Goal: Answer question/provide support

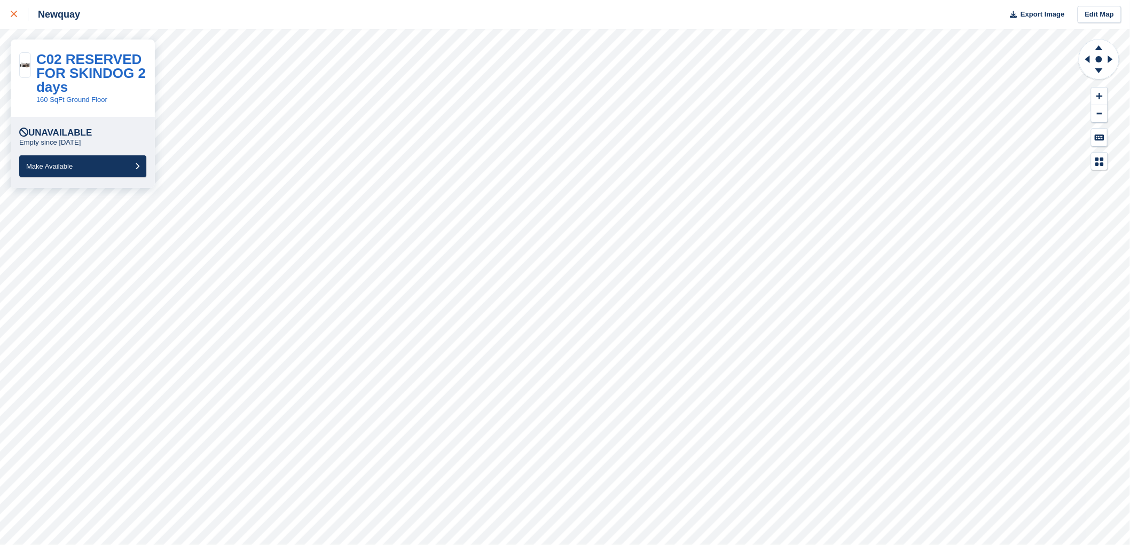
click at [13, 11] on icon at bounding box center [14, 14] width 6 height 6
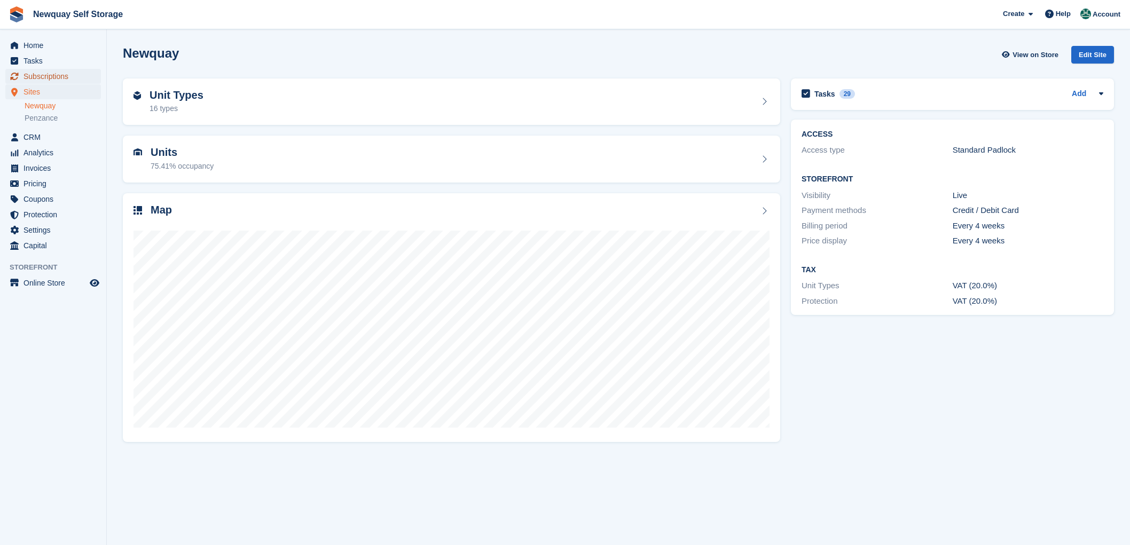
click at [42, 73] on span "Subscriptions" at bounding box center [55, 76] width 64 height 15
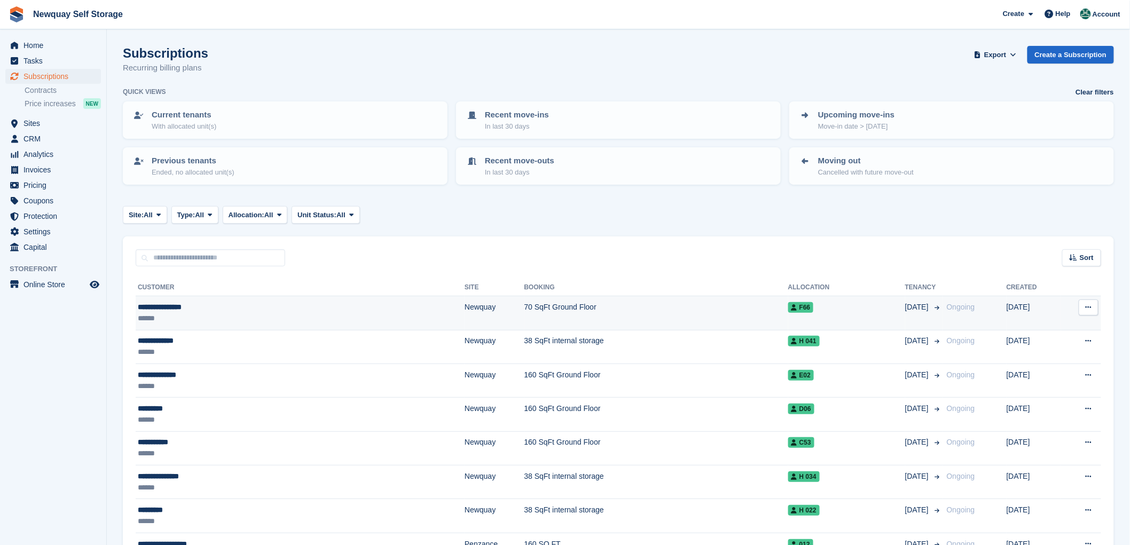
click at [156, 302] on div "**********" at bounding box center [229, 307] width 182 height 11
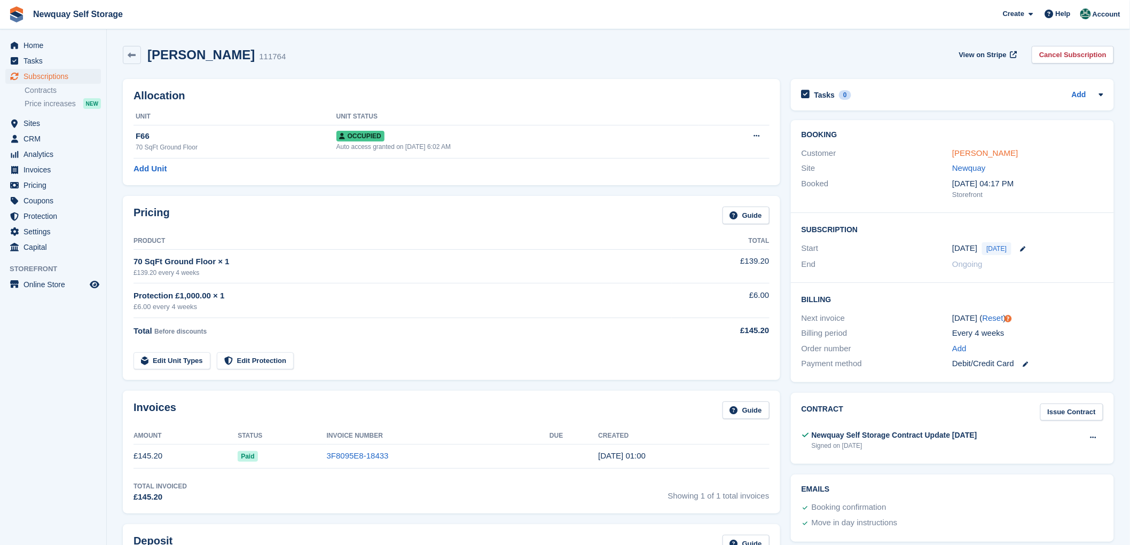
click at [967, 151] on link "Hayley Underwood" at bounding box center [985, 152] width 66 height 9
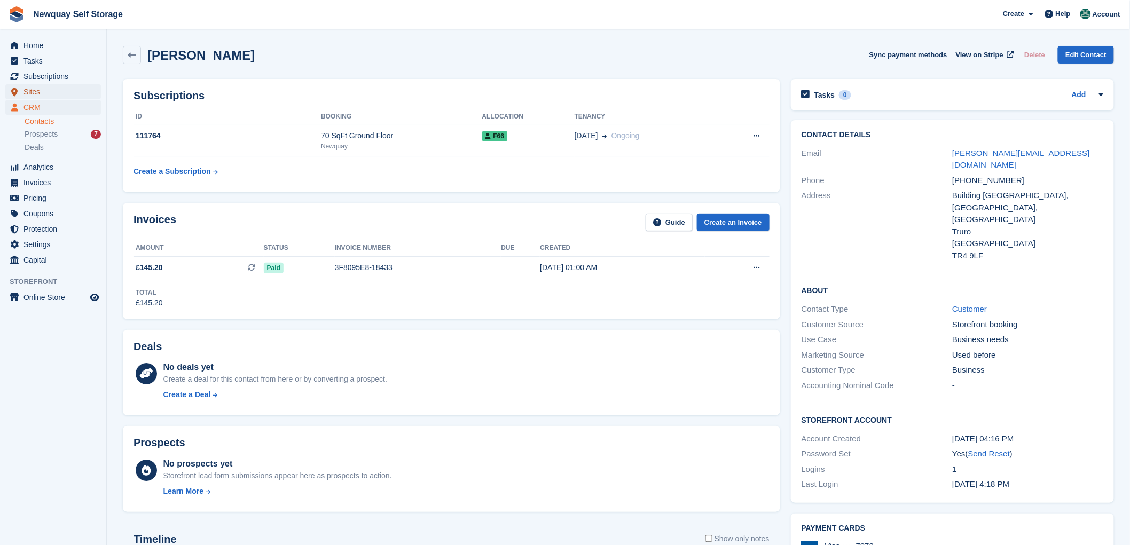
click at [29, 90] on span "Sites" at bounding box center [55, 91] width 64 height 15
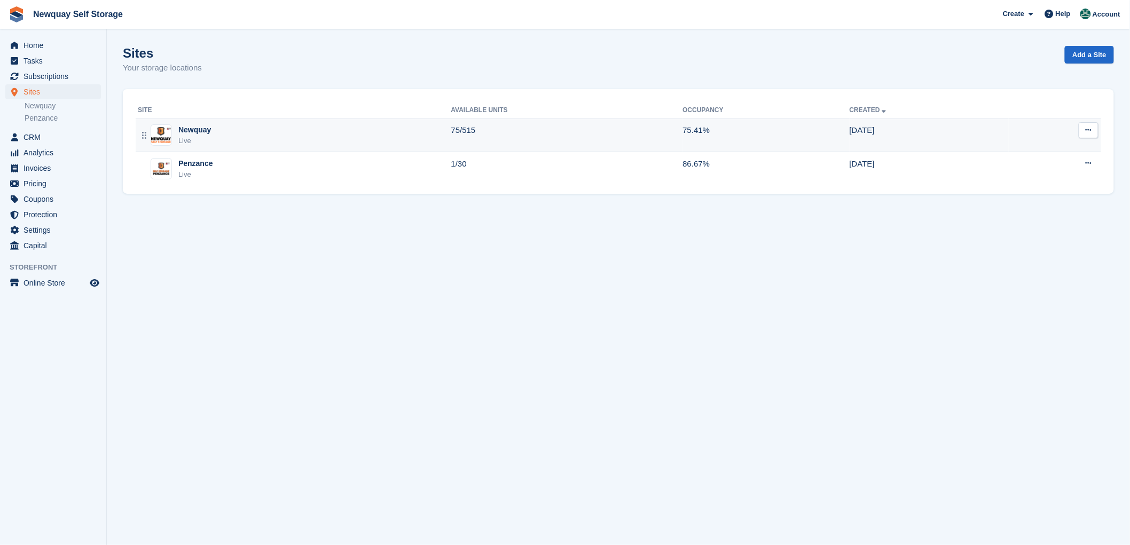
click at [191, 137] on div "Live" at bounding box center [194, 141] width 33 height 11
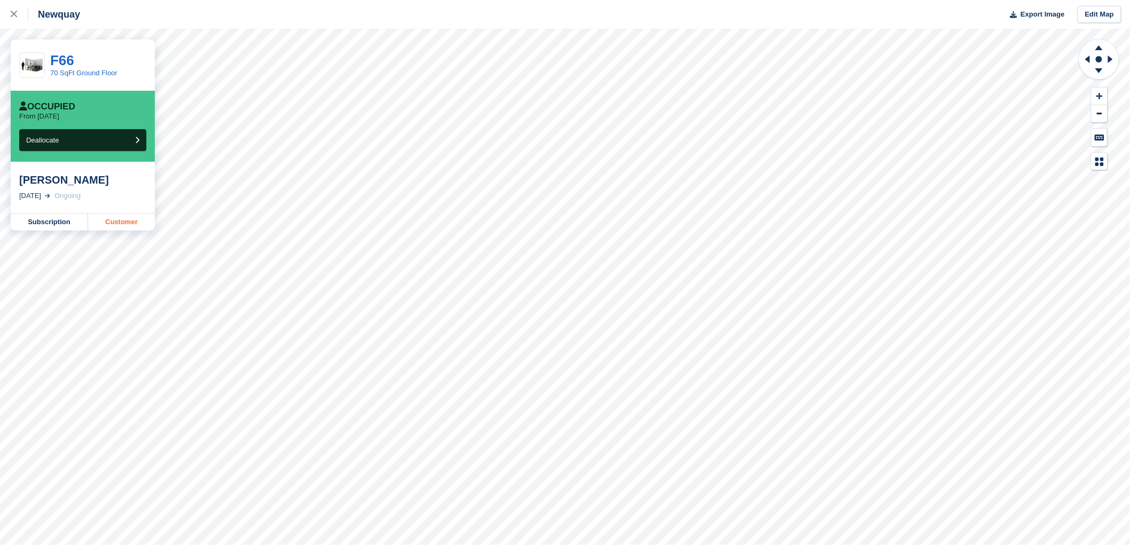
click at [120, 221] on link "Customer" at bounding box center [121, 222] width 67 height 17
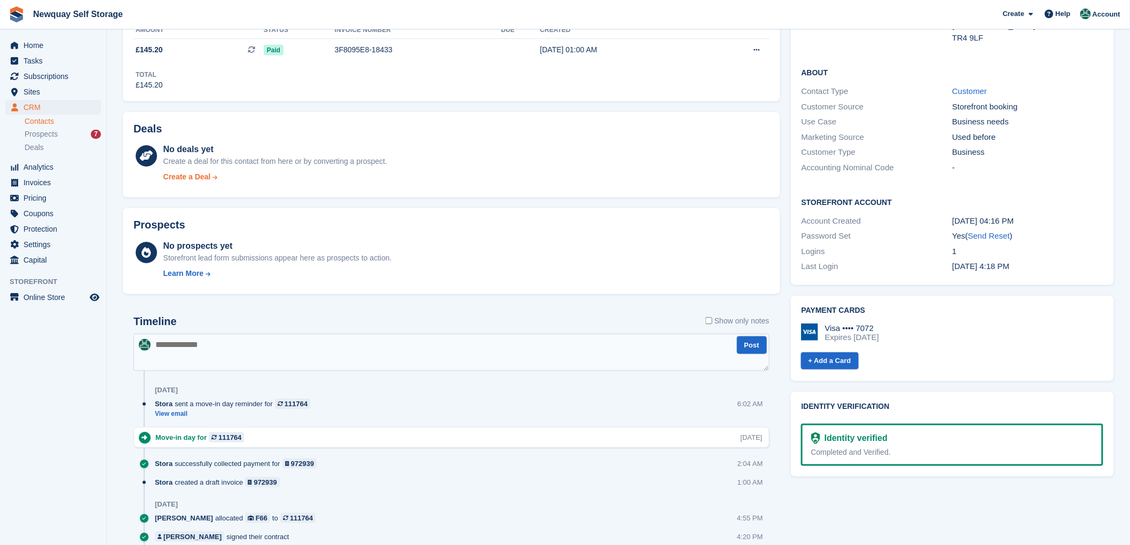
scroll to position [237, 0]
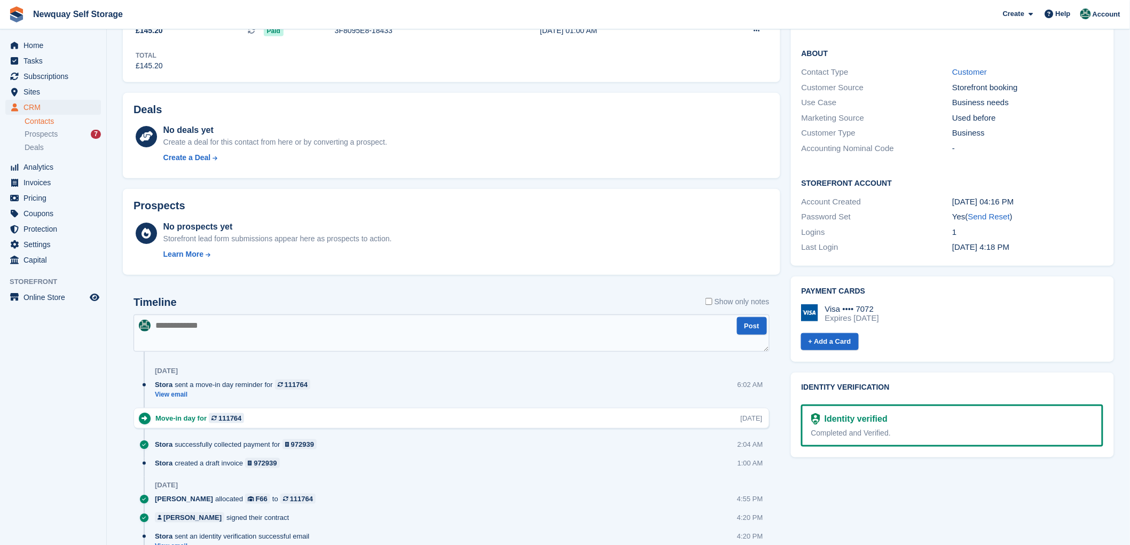
click at [188, 328] on textarea at bounding box center [452, 333] width 636 height 37
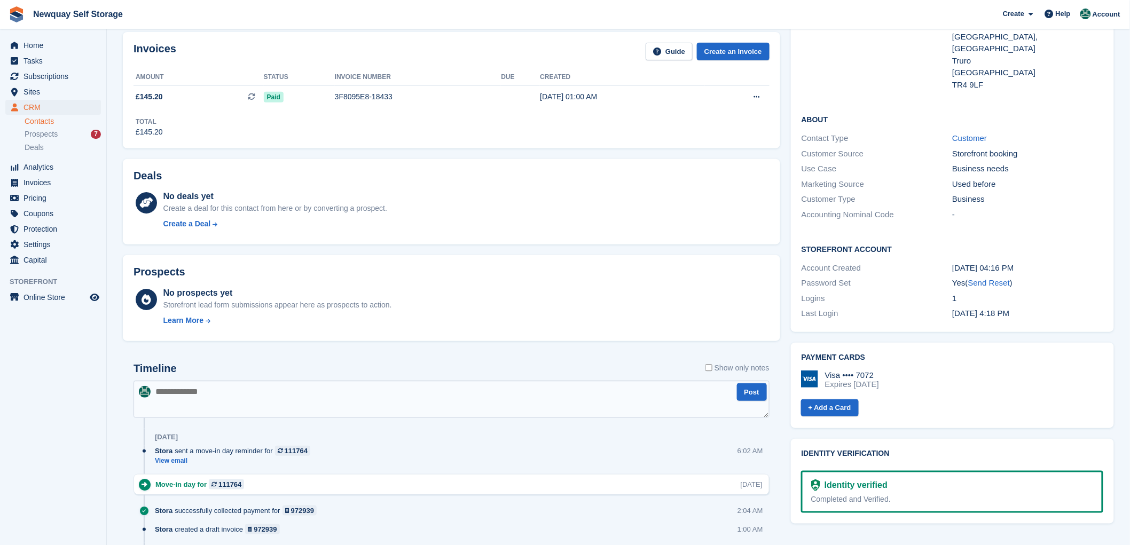
scroll to position [178, 0]
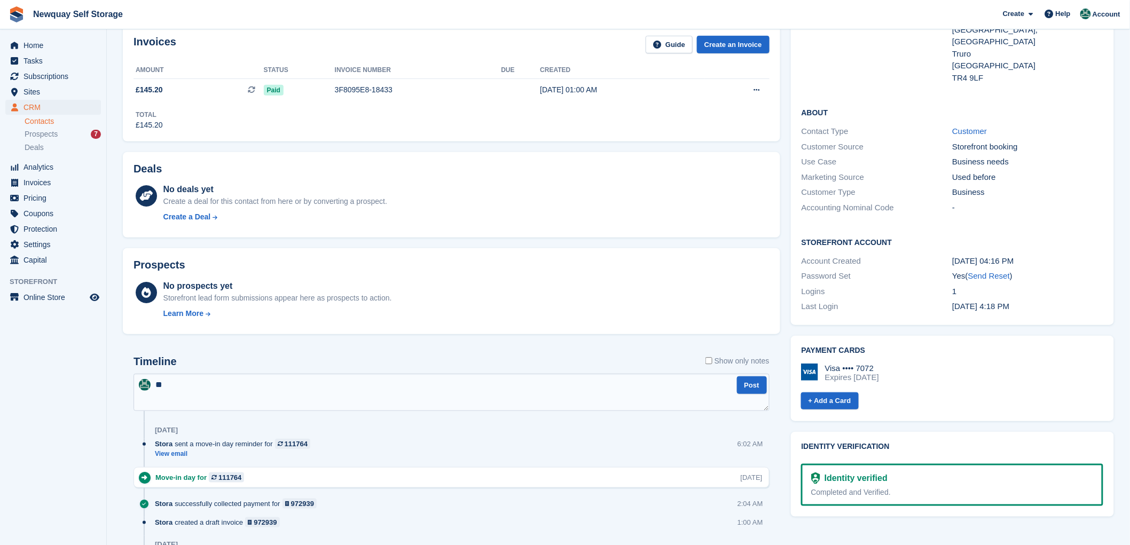
type textarea "*"
type textarea "**********"
